Goal: Information Seeking & Learning: Learn about a topic

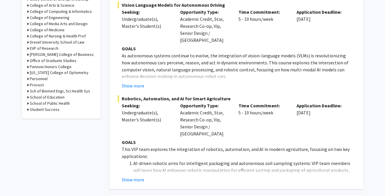
scroll to position [227, 0]
click at [130, 176] on button "Show more" at bounding box center [133, 179] width 22 height 7
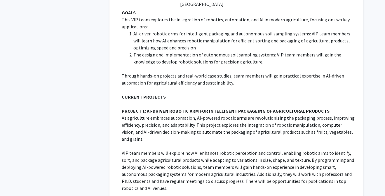
scroll to position [356, 0]
click at [248, 114] on p "As agriculture embraces automation, AI-powered robotic arms are revolutionizing…" at bounding box center [238, 128] width 233 height 28
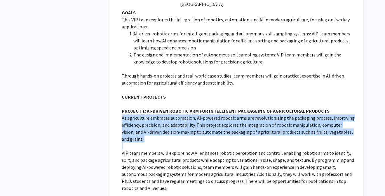
click at [248, 114] on p "As agriculture embraces automation, AI-powered robotic arms are revolutionizing…" at bounding box center [238, 128] width 233 height 28
click at [246, 114] on p "As agriculture embraces automation, AI-powered robotic arms are revolutionizing…" at bounding box center [238, 128] width 233 height 28
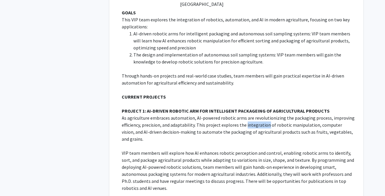
click at [246, 114] on p "As agriculture embraces automation, AI-powered robotic arms are revolutionizing…" at bounding box center [238, 128] width 233 height 28
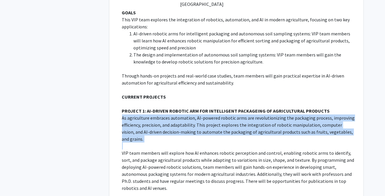
click at [246, 114] on p "As agriculture embraces automation, AI-powered robotic arms are revolutionizing…" at bounding box center [238, 128] width 233 height 28
click at [241, 114] on p "As agriculture embraces automation, AI-powered robotic arms are revolutionizing…" at bounding box center [238, 128] width 233 height 28
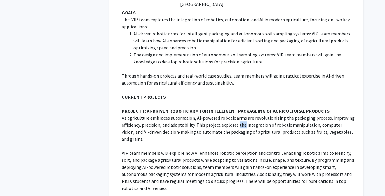
click at [241, 114] on p "As agriculture embraces automation, AI-powered robotic arms are revolutionizing…" at bounding box center [238, 128] width 233 height 28
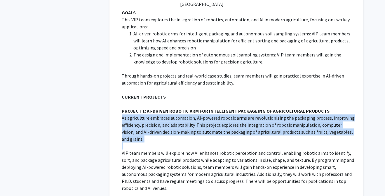
click at [241, 114] on p "As agriculture embraces automation, AI-powered robotic arms are revolutionizing…" at bounding box center [238, 128] width 233 height 28
click at [250, 114] on p "As agriculture embraces automation, AI-powered robotic arms are revolutionizing…" at bounding box center [238, 128] width 233 height 28
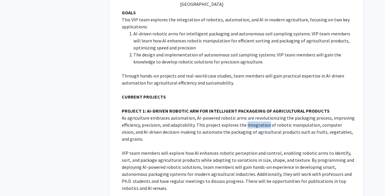
click at [250, 114] on p "As agriculture embraces automation, AI-powered robotic arms are revolutionizing…" at bounding box center [238, 128] width 233 height 28
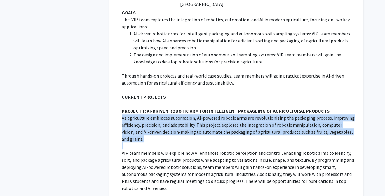
click at [250, 114] on p "As agriculture embraces automation, AI-powered robotic arms are revolutionizing…" at bounding box center [238, 128] width 233 height 28
click at [242, 114] on p "As agriculture embraces automation, AI-powered robotic arms are revolutionizing…" at bounding box center [238, 128] width 233 height 28
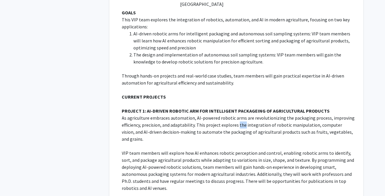
click at [242, 114] on p "As agriculture embraces automation, AI-powered robotic arms are revolutionizing…" at bounding box center [238, 128] width 233 height 28
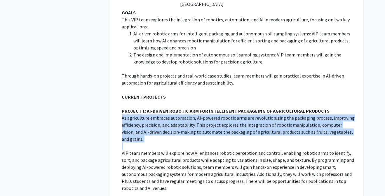
click at [242, 114] on p "As agriculture embraces automation, AI-powered robotic arms are revolutionizing…" at bounding box center [238, 128] width 233 height 28
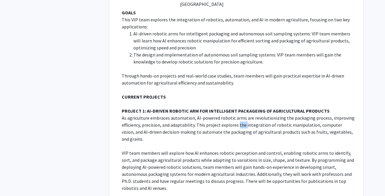
click at [242, 114] on p "As agriculture embraces automation, AI-powered robotic arms are revolutionizing…" at bounding box center [238, 128] width 233 height 28
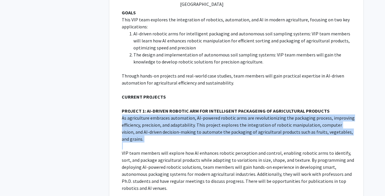
click at [242, 114] on p "As agriculture embraces automation, AI-powered robotic arms are revolutionizing…" at bounding box center [238, 128] width 233 height 28
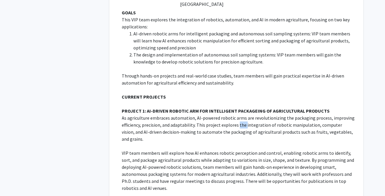
click at [242, 114] on p "As agriculture embraces automation, AI-powered robotic arms are revolutionizing…" at bounding box center [238, 128] width 233 height 28
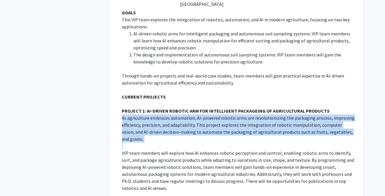
click at [242, 114] on p "As agriculture embraces automation, AI-powered robotic arms are revolutionizing…" at bounding box center [238, 128] width 233 height 28
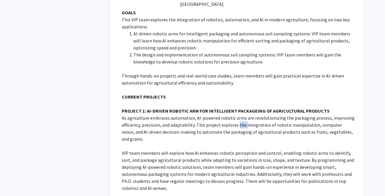
click at [242, 114] on p "As agriculture embraces automation, AI-powered robotic arms are revolutionizing…" at bounding box center [238, 128] width 233 height 28
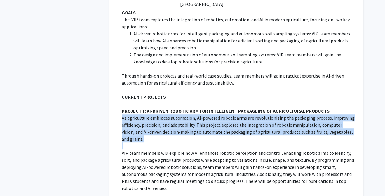
click at [242, 114] on p "As agriculture embraces automation, AI-powered robotic arms are revolutionizing…" at bounding box center [238, 128] width 233 height 28
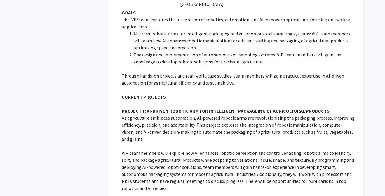
click at [242, 114] on p "As agriculture embraces automation, AI-powered robotic arms are revolutionizing…" at bounding box center [238, 128] width 233 height 28
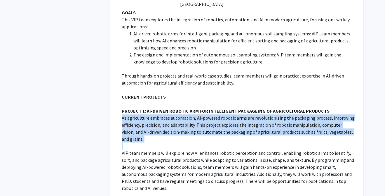
click at [242, 114] on p "As agriculture embraces automation, AI-powered robotic arms are revolutionizing…" at bounding box center [238, 128] width 233 height 28
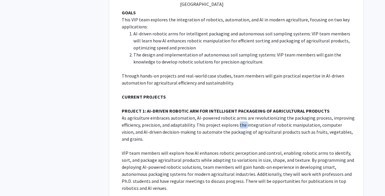
click at [242, 114] on p "As agriculture embraces automation, AI-powered robotic arms are revolutionizing…" at bounding box center [238, 128] width 233 height 28
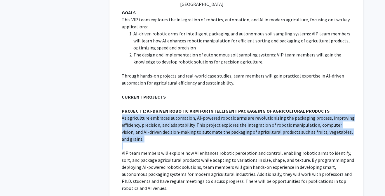
click at [242, 114] on p "As agriculture embraces automation, AI-powered robotic arms are revolutionizing…" at bounding box center [238, 128] width 233 height 28
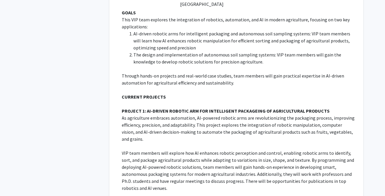
click at [242, 114] on p "As agriculture embraces automation, AI-powered robotic arms are revolutionizing…" at bounding box center [238, 128] width 233 height 28
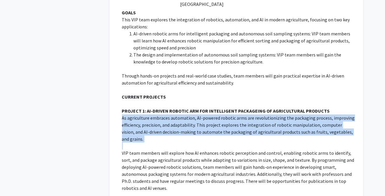
click at [242, 114] on p "As agriculture embraces automation, AI-powered robotic arms are revolutionizing…" at bounding box center [238, 128] width 233 height 28
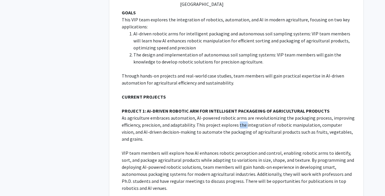
click at [242, 114] on p "As agriculture embraces automation, AI-powered robotic arms are revolutionizing…" at bounding box center [238, 128] width 233 height 28
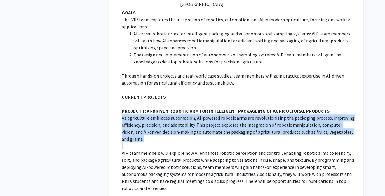
click at [242, 114] on p "As agriculture embraces automation, AI-powered robotic arms are revolutionizing…" at bounding box center [238, 128] width 233 height 28
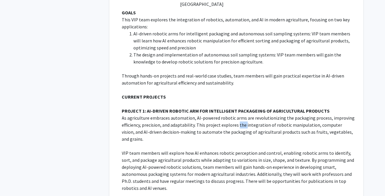
click at [242, 114] on p "As agriculture embraces automation, AI-powered robotic arms are revolutionizing…" at bounding box center [238, 128] width 233 height 28
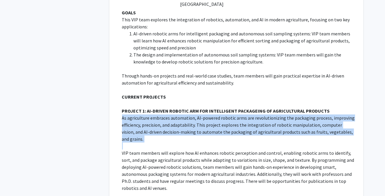
click at [242, 114] on p "As agriculture embraces automation, AI-powered robotic arms are revolutionizing…" at bounding box center [238, 128] width 233 height 28
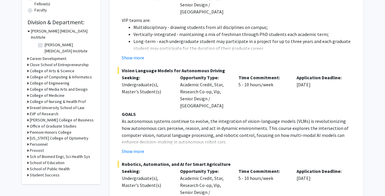
scroll to position [163, 0]
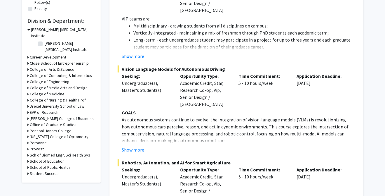
click at [230, 116] on p "As autonomous systems continue to evolve, the integration of vision-language mo…" at bounding box center [238, 130] width 233 height 28
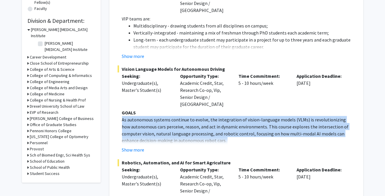
click at [230, 116] on p "As autonomous systems continue to evolve, the integration of vision-language mo…" at bounding box center [238, 130] width 233 height 28
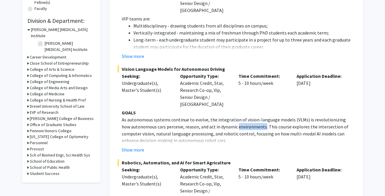
click at [230, 116] on p "As autonomous systems continue to evolve, the integration of vision-language mo…" at bounding box center [238, 130] width 233 height 28
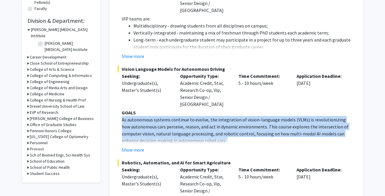
click at [230, 116] on p "As autonomous systems continue to evolve, the integration of vision-language mo…" at bounding box center [238, 130] width 233 height 28
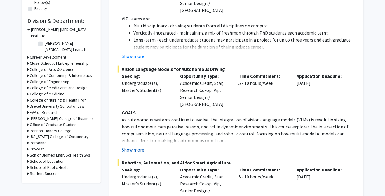
click at [129, 146] on button "Show more" at bounding box center [133, 149] width 22 height 7
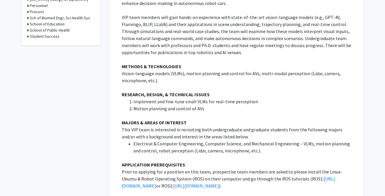
scroll to position [300, 0]
click at [234, 139] on li "Electrical & Computer Engineering, Computer Science, and Mechanical Engineering…" at bounding box center [245, 146] width 222 height 14
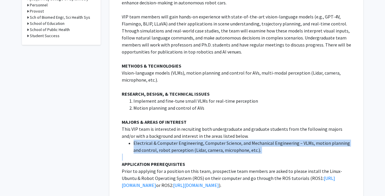
click at [234, 139] on li "Electrical & Computer Engineering, Computer Science, and Mechanical Engineering…" at bounding box center [245, 146] width 222 height 14
click at [241, 139] on li "Electrical & Computer Engineering, Computer Science, and Mechanical Engineering…" at bounding box center [245, 146] width 222 height 14
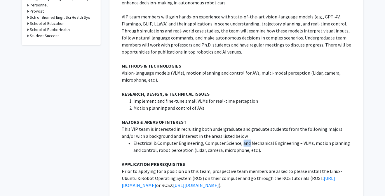
click at [241, 139] on li "Electrical & Computer Engineering, Computer Science, and Mechanical Engineering…" at bounding box center [245, 146] width 222 height 14
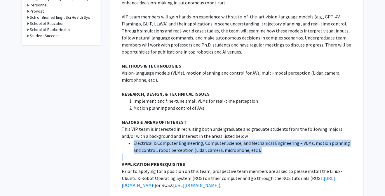
click at [241, 139] on li "Electrical & Computer Engineering, Computer Science, and Mechanical Engineering…" at bounding box center [245, 146] width 222 height 14
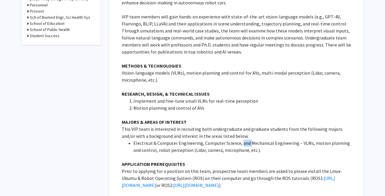
click at [241, 139] on li "Electrical & Computer Engineering, Computer Science, and Mechanical Engineering…" at bounding box center [245, 146] width 222 height 14
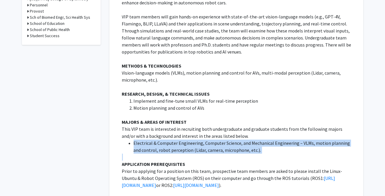
click at [241, 139] on li "Electrical & Computer Engineering, Computer Science, and Mechanical Engineering…" at bounding box center [245, 146] width 222 height 14
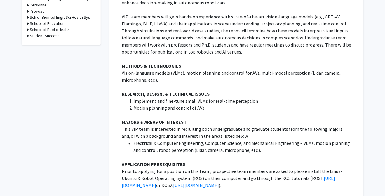
click at [241, 139] on li "Electrical & Computer Engineering, Computer Science, and Mechanical Engineering…" at bounding box center [245, 146] width 222 height 14
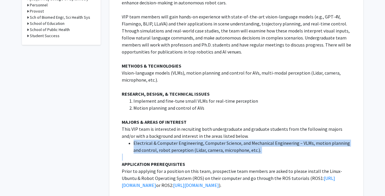
click at [241, 139] on li "Electrical & Computer Engineering, Computer Science, and Mechanical Engineering…" at bounding box center [245, 146] width 222 height 14
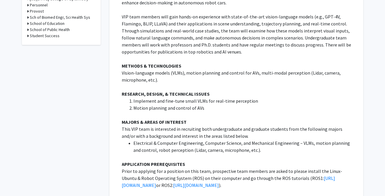
click at [244, 139] on li "Electrical & Computer Engineering, Computer Science, and Mechanical Engineering…" at bounding box center [245, 146] width 222 height 14
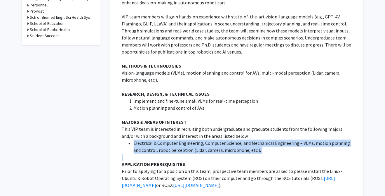
click at [244, 139] on li "Electrical & Computer Engineering, Computer Science, and Mechanical Engineering…" at bounding box center [245, 146] width 222 height 14
click at [241, 139] on li "Electrical & Computer Engineering, Computer Science, and Mechanical Engineering…" at bounding box center [245, 146] width 222 height 14
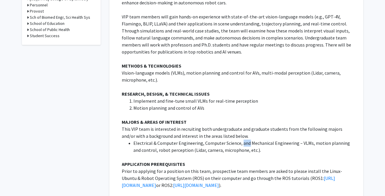
click at [241, 139] on li "Electrical & Computer Engineering, Computer Science, and Mechanical Engineering…" at bounding box center [245, 146] width 222 height 14
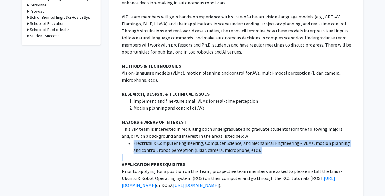
click at [241, 139] on li "Electrical & Computer Engineering, Computer Science, and Mechanical Engineering…" at bounding box center [245, 146] width 222 height 14
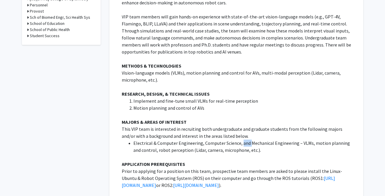
click at [241, 139] on li "Electrical & Computer Engineering, Computer Science, and Mechanical Engineering…" at bounding box center [245, 146] width 222 height 14
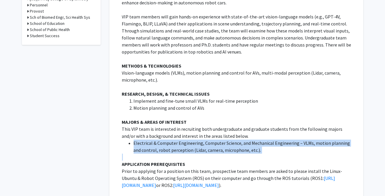
click at [241, 139] on li "Electrical & Computer Engineering, Computer Science, and Mechanical Engineering…" at bounding box center [245, 146] width 222 height 14
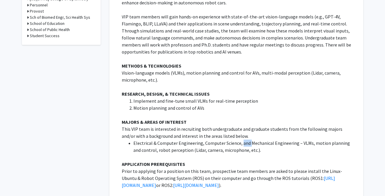
click at [241, 139] on li "Electrical & Computer Engineering, Computer Science, and Mechanical Engineering…" at bounding box center [245, 146] width 222 height 14
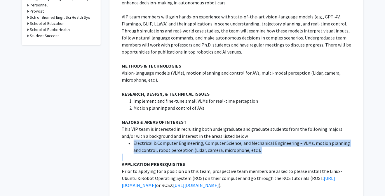
click at [241, 139] on li "Electrical & Computer Engineering, Computer Science, and Mechanical Engineering…" at bounding box center [245, 146] width 222 height 14
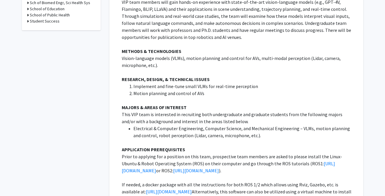
scroll to position [317, 0]
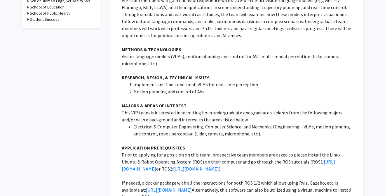
click at [244, 123] on li "Electrical & Computer Engineering, Computer Science, and Mechanical Engineering…" at bounding box center [245, 130] width 222 height 14
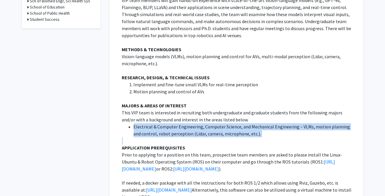
click at [244, 123] on li "Electrical & Computer Engineering, Computer Science, and Mechanical Engineering…" at bounding box center [245, 130] width 222 height 14
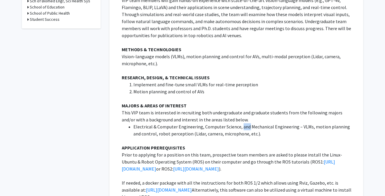
click at [244, 123] on li "Electrical & Computer Engineering, Computer Science, and Mechanical Engineering…" at bounding box center [245, 130] width 222 height 14
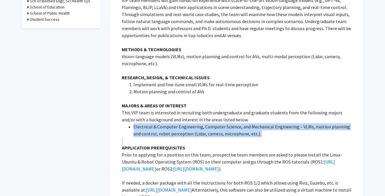
click at [244, 123] on li "Electrical & Computer Engineering, Computer Science, and Mechanical Engineering…" at bounding box center [245, 130] width 222 height 14
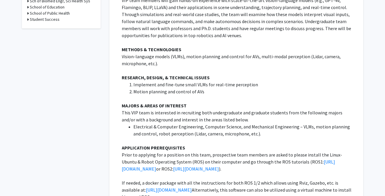
click at [244, 123] on li "Electrical & Computer Engineering, Computer Science, and Mechanical Engineering…" at bounding box center [245, 130] width 222 height 14
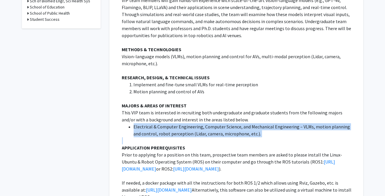
click at [244, 123] on li "Electrical & Computer Engineering, Computer Science, and Mechanical Engineering…" at bounding box center [245, 130] width 222 height 14
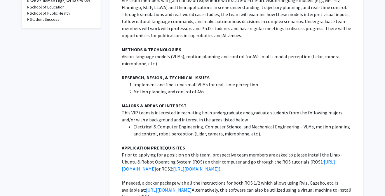
click at [244, 123] on li "Electrical & Computer Engineering, Computer Science, and Mechanical Engineering…" at bounding box center [245, 130] width 222 height 14
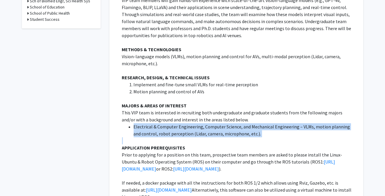
click at [244, 123] on li "Electrical & Computer Engineering, Computer Science, and Mechanical Engineering…" at bounding box center [245, 130] width 222 height 14
copy li "Electrical & Computer Engineering, Computer Science, and Mechanical Engineering…"
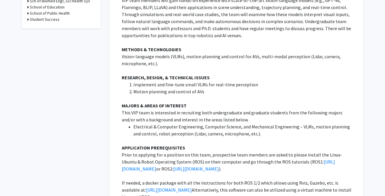
click at [244, 88] on li "Motion planning and control of AVs" at bounding box center [245, 91] width 222 height 7
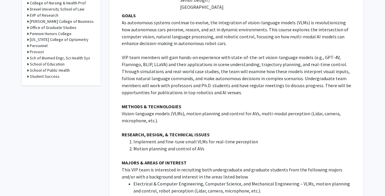
scroll to position [222, 0]
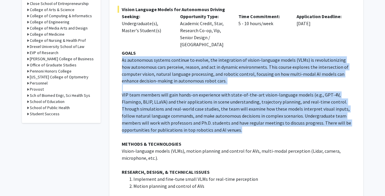
drag, startPoint x: 122, startPoint y: 45, endPoint x: 206, endPoint y: 113, distance: 107.7
copy div "As autonomous systems continue to evolve, the integration of vision-language mo…"
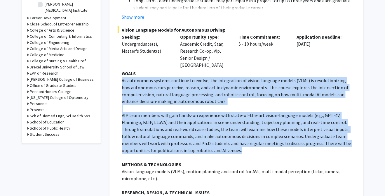
scroll to position [201, 0]
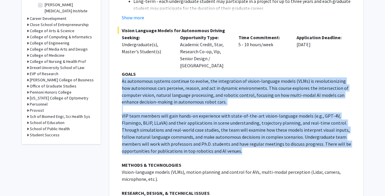
click at [205, 83] on p "As autonomous systems continue to evolve, the integration of vision-language mo…" at bounding box center [238, 91] width 233 height 28
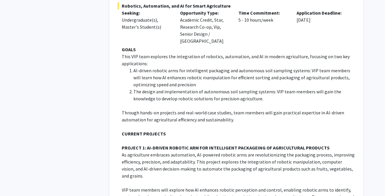
scroll to position [664, 0]
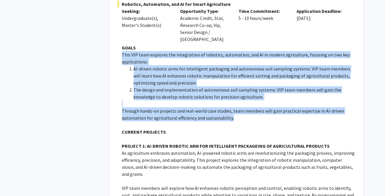
drag, startPoint x: 122, startPoint y: 33, endPoint x: 251, endPoint y: 94, distance: 142.7
copy div "This VIP team explores the integration of robotics, automation, and AI in moder…"
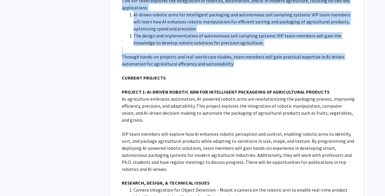
scroll to position [728, 0]
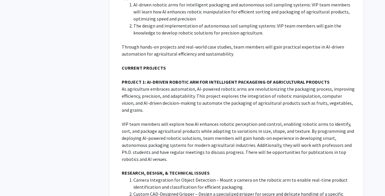
click at [122, 85] on p "As agriculture embraces automation, AI-powered robotic arms are revolutionizing…" at bounding box center [238, 99] width 233 height 28
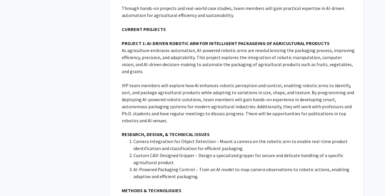
scroll to position [766, 0]
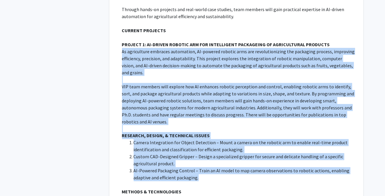
drag, startPoint x: 122, startPoint y: 31, endPoint x: 223, endPoint y: 150, distance: 156.6
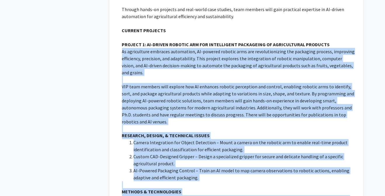
copy div "Lo ipsumdolors ametcons adipiscing, EL-seddoei tempori utla etd magnaaliquaenim…"
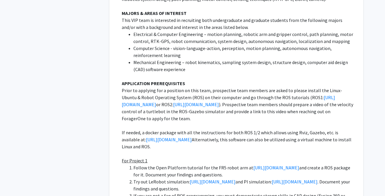
scroll to position [1113, 0]
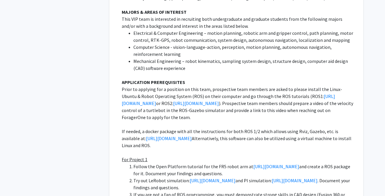
click at [254, 86] on p "Prior to applying for a position on this team, prospective team members are ask…" at bounding box center [238, 103] width 233 height 35
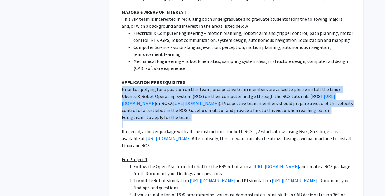
click at [254, 86] on p "Prior to applying for a position on this team, prospective team members are ask…" at bounding box center [238, 103] width 233 height 35
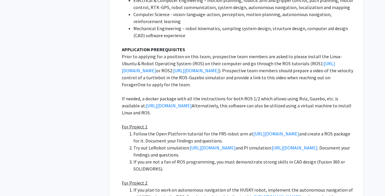
scroll to position [1148, 0]
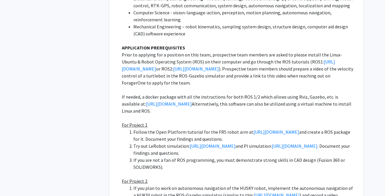
click at [254, 93] on p "If needed, a docker package with all the instructions for both ROS 1/2 which al…" at bounding box center [238, 103] width 233 height 21
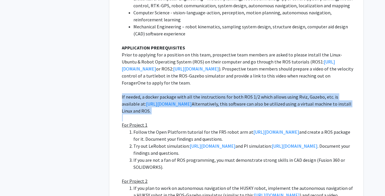
click at [254, 93] on p "If needed, a docker package with all the instructions for both ROS 1/2 which al…" at bounding box center [238, 103] width 233 height 21
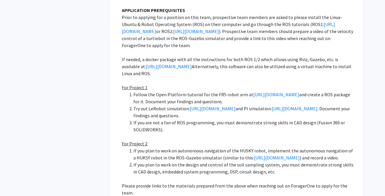
scroll to position [1187, 0]
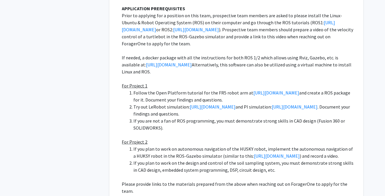
click at [268, 89] on li "Follow the Open Platform tutorial for the FR5 robot arm at [URL][DOMAIN_NAME] a…" at bounding box center [245, 96] width 222 height 14
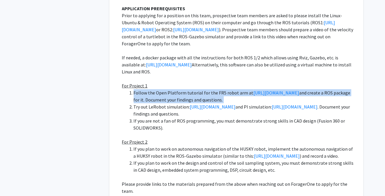
click at [268, 89] on li "Follow the Open Platform tutorial for the FR5 robot arm at [URL][DOMAIN_NAME] a…" at bounding box center [245, 96] width 222 height 14
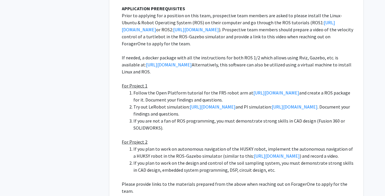
click at [277, 103] on li "Try out LeRobot simulation: [URL][DOMAIN_NAME] and PI simulation: [URL][DOMAIN_…" at bounding box center [245, 110] width 222 height 14
click at [265, 117] on li "If you are not a fan of ROS programming, you must demonstrate strong skills in …" at bounding box center [245, 124] width 222 height 14
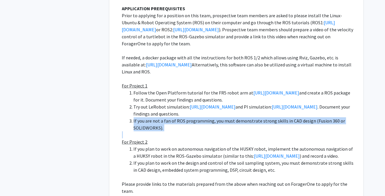
click at [265, 117] on li "If you are not a fan of ROS programming, you must demonstrate strong skills in …" at bounding box center [245, 124] width 222 height 14
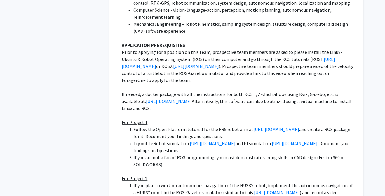
scroll to position [1153, 0]
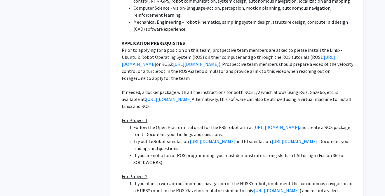
click at [258, 46] on p "Prior to applying for a position on this team, prospective team members are ask…" at bounding box center [238, 63] width 233 height 35
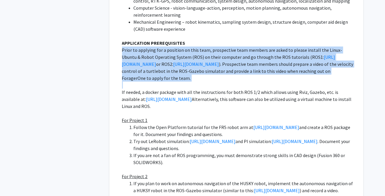
click at [258, 46] on p "Prior to applying for a position on this team, prospective team members are ask…" at bounding box center [238, 63] width 233 height 35
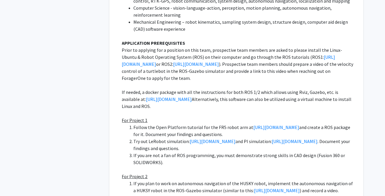
click at [253, 88] on p "If needed, a docker package with all the instructions for both ROS 1/2 which al…" at bounding box center [238, 98] width 233 height 21
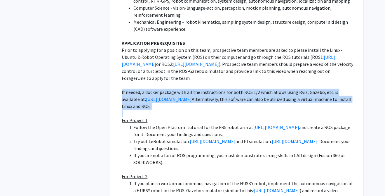
click at [253, 88] on p "If needed, a docker package with all the instructions for both ROS 1/2 which al…" at bounding box center [238, 98] width 233 height 21
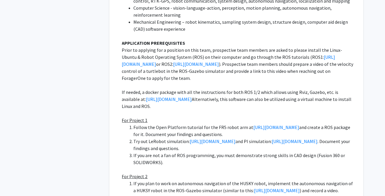
click at [250, 88] on p "If needed, a docker package with all the instructions for both ROS 1/2 which al…" at bounding box center [238, 98] width 233 height 21
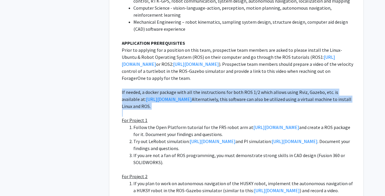
click at [250, 88] on p "If needed, a docker package with all the instructions for both ROS 1/2 which al…" at bounding box center [238, 98] width 233 height 21
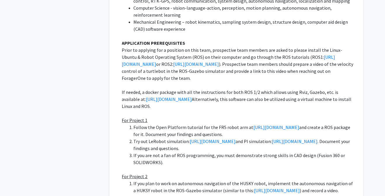
click at [240, 123] on li "Follow the Open Platform tutorial for the FR5 robot arm at [URL][DOMAIN_NAME] a…" at bounding box center [245, 130] width 222 height 14
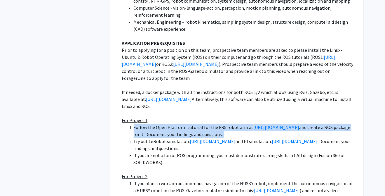
click at [240, 123] on li "Follow the Open Platform tutorial for the FR5 robot arm at [URL][DOMAIN_NAME] a…" at bounding box center [245, 130] width 222 height 14
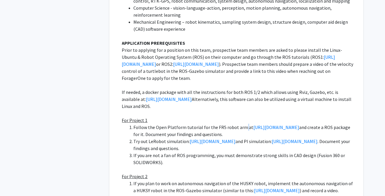
click at [240, 123] on li "Follow the Open Platform tutorial for the FR5 robot arm at [URL][DOMAIN_NAME] a…" at bounding box center [245, 130] width 222 height 14
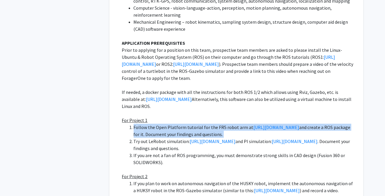
click at [240, 123] on li "Follow the Open Platform tutorial for the FR5 robot arm at [URL][DOMAIN_NAME] a…" at bounding box center [245, 130] width 222 height 14
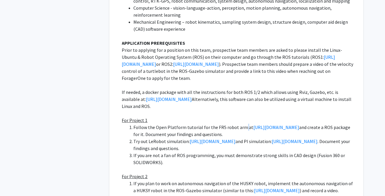
click at [240, 123] on li "Follow the Open Platform tutorial for the FR5 robot arm at [URL][DOMAIN_NAME] a…" at bounding box center [245, 130] width 222 height 14
click at [267, 123] on li "Follow the Open Platform tutorial for the FR5 robot arm at [URL][DOMAIN_NAME] a…" at bounding box center [245, 130] width 222 height 14
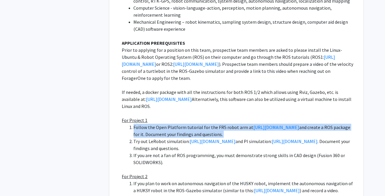
click at [267, 123] on li "Follow the Open Platform tutorial for the FR5 robot arm at [URL][DOMAIN_NAME] a…" at bounding box center [245, 130] width 222 height 14
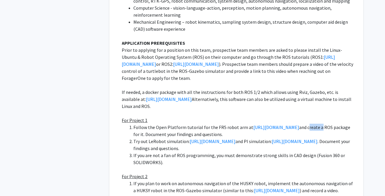
click at [267, 123] on li "Follow the Open Platform tutorial for the FR5 robot arm at [URL][DOMAIN_NAME] a…" at bounding box center [245, 130] width 222 height 14
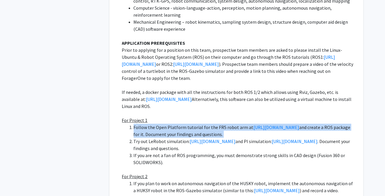
click at [267, 123] on li "Follow the Open Platform tutorial for the FR5 robot arm at [URL][DOMAIN_NAME] a…" at bounding box center [245, 130] width 222 height 14
click at [264, 123] on li "Follow the Open Platform tutorial for the FR5 robot arm at [URL][DOMAIN_NAME] a…" at bounding box center [245, 130] width 222 height 14
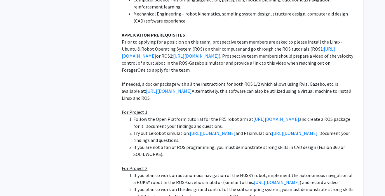
scroll to position [1162, 0]
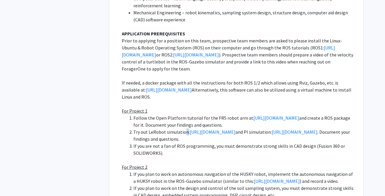
drag, startPoint x: 250, startPoint y: 102, endPoint x: 185, endPoint y: 103, distance: 64.2
click at [185, 128] on li "Try out LeRobot simulation: [URL][DOMAIN_NAME] and PI simulation: [URL][DOMAIN_…" at bounding box center [245, 135] width 222 height 14
click at [174, 128] on li "Try out LeRobot simulation: [URL][DOMAIN_NAME] and PI simulation: [URL][DOMAIN_…" at bounding box center [245, 135] width 222 height 14
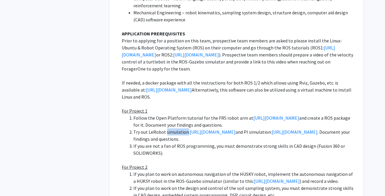
click at [174, 128] on li "Try out LeRobot simulation: [URL][DOMAIN_NAME] and PI simulation: [URL][DOMAIN_…" at bounding box center [245, 135] width 222 height 14
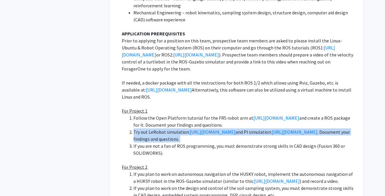
click at [174, 128] on li "Try out LeRobot simulation: [URL][DOMAIN_NAME] and PI simulation: [URL][DOMAIN_…" at bounding box center [245, 135] width 222 height 14
copy li "Try out LeRobot simulation: [URL][DOMAIN_NAME] and PI simulation: [URL][DOMAIN_…"
click at [279, 128] on li "Try out LeRobot simulation: [URL][DOMAIN_NAME] and PI simulation: [URL][DOMAIN_…" at bounding box center [245, 135] width 222 height 14
